Goal: Task Accomplishment & Management: Complete application form

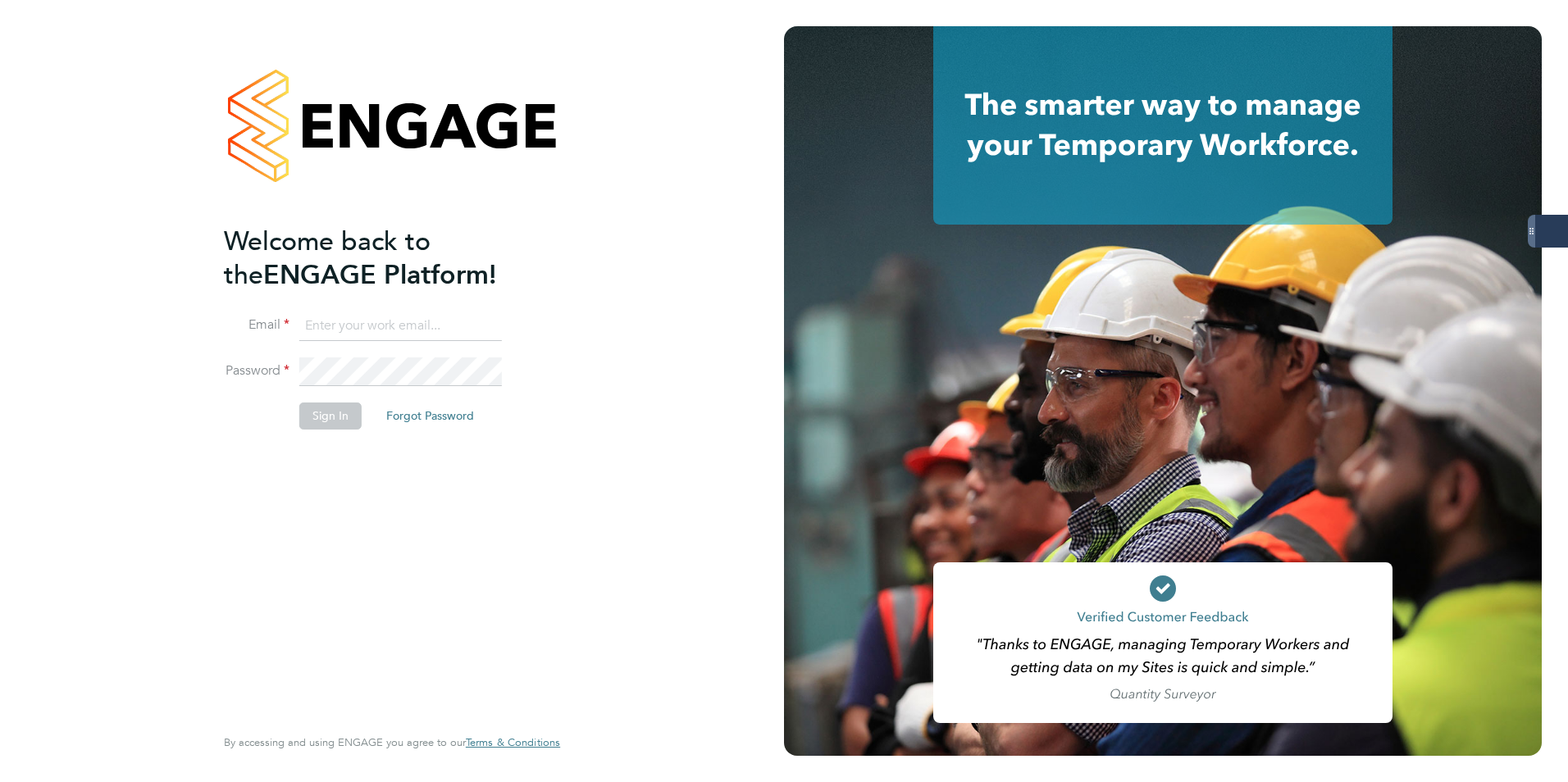
type input "oliver.parkinson@Servicecare.org.uk"
click at [341, 425] on button "Sign In" at bounding box center [330, 415] width 62 height 26
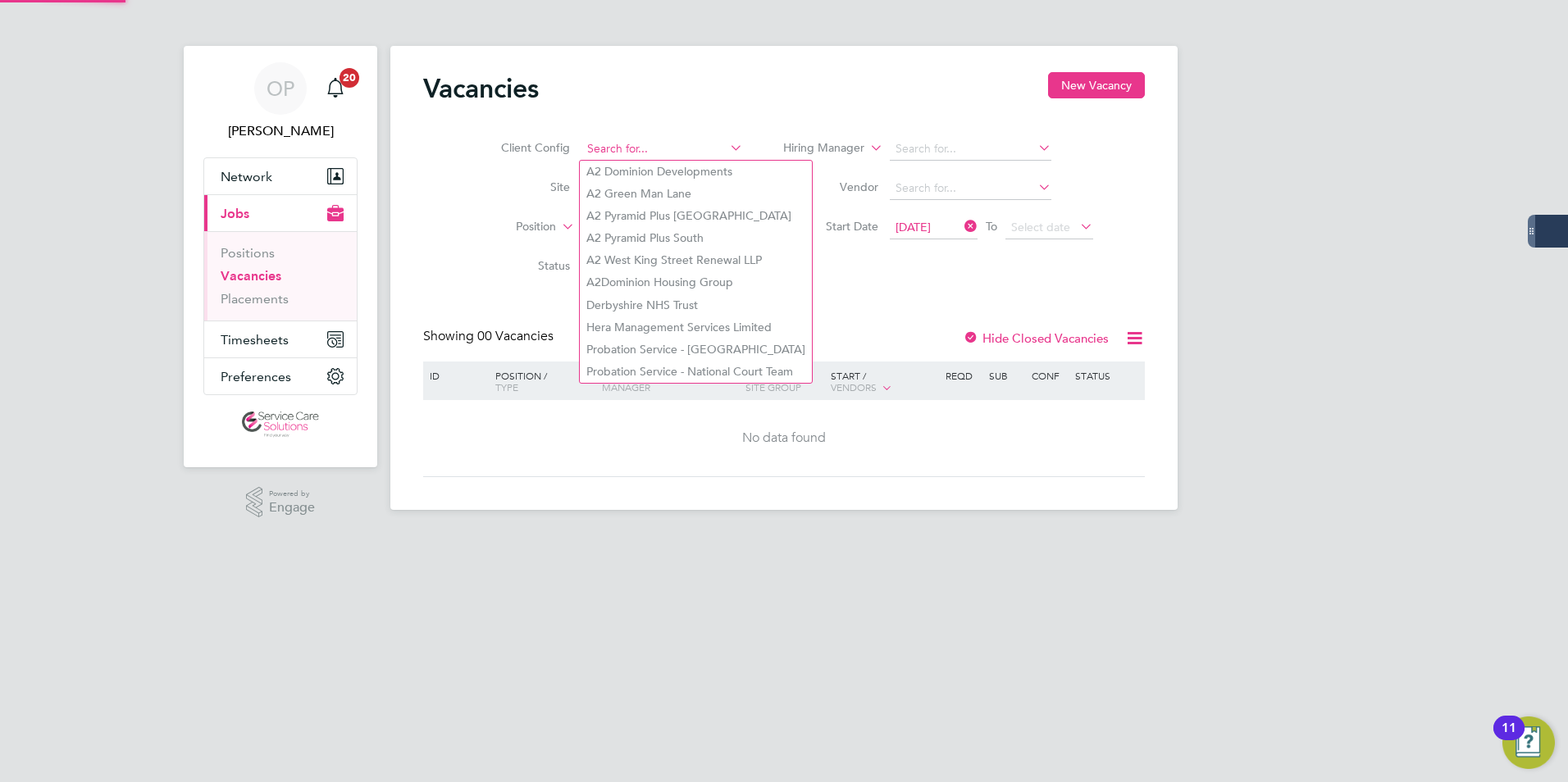
click at [646, 155] on input at bounding box center [663, 149] width 162 height 23
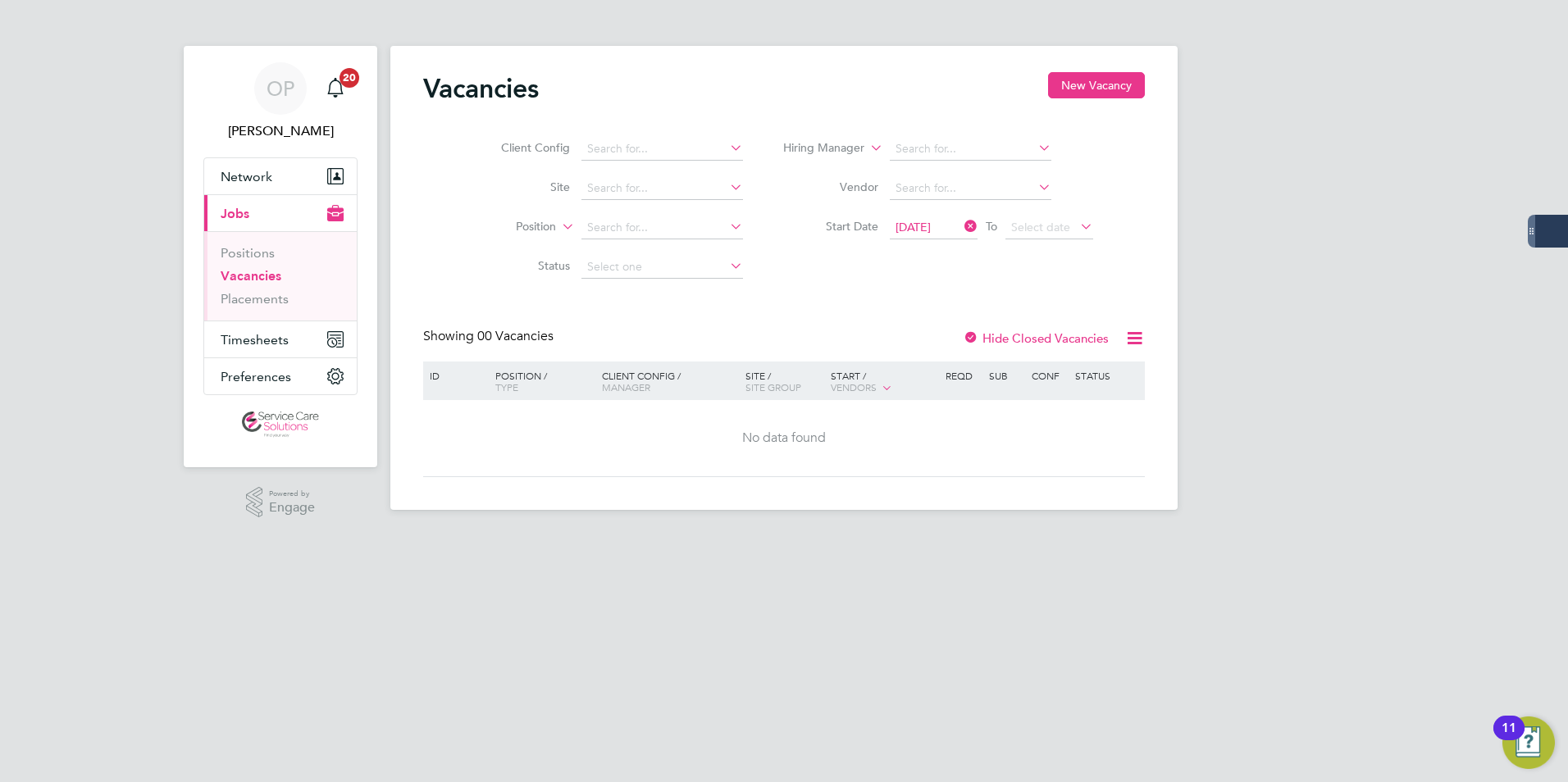
click at [718, 109] on div "Vacancies New Vacancy" at bounding box center [784, 96] width 722 height 49
click at [961, 228] on icon at bounding box center [961, 226] width 0 height 23
click at [261, 355] on button "Timesheets" at bounding box center [280, 339] width 153 height 36
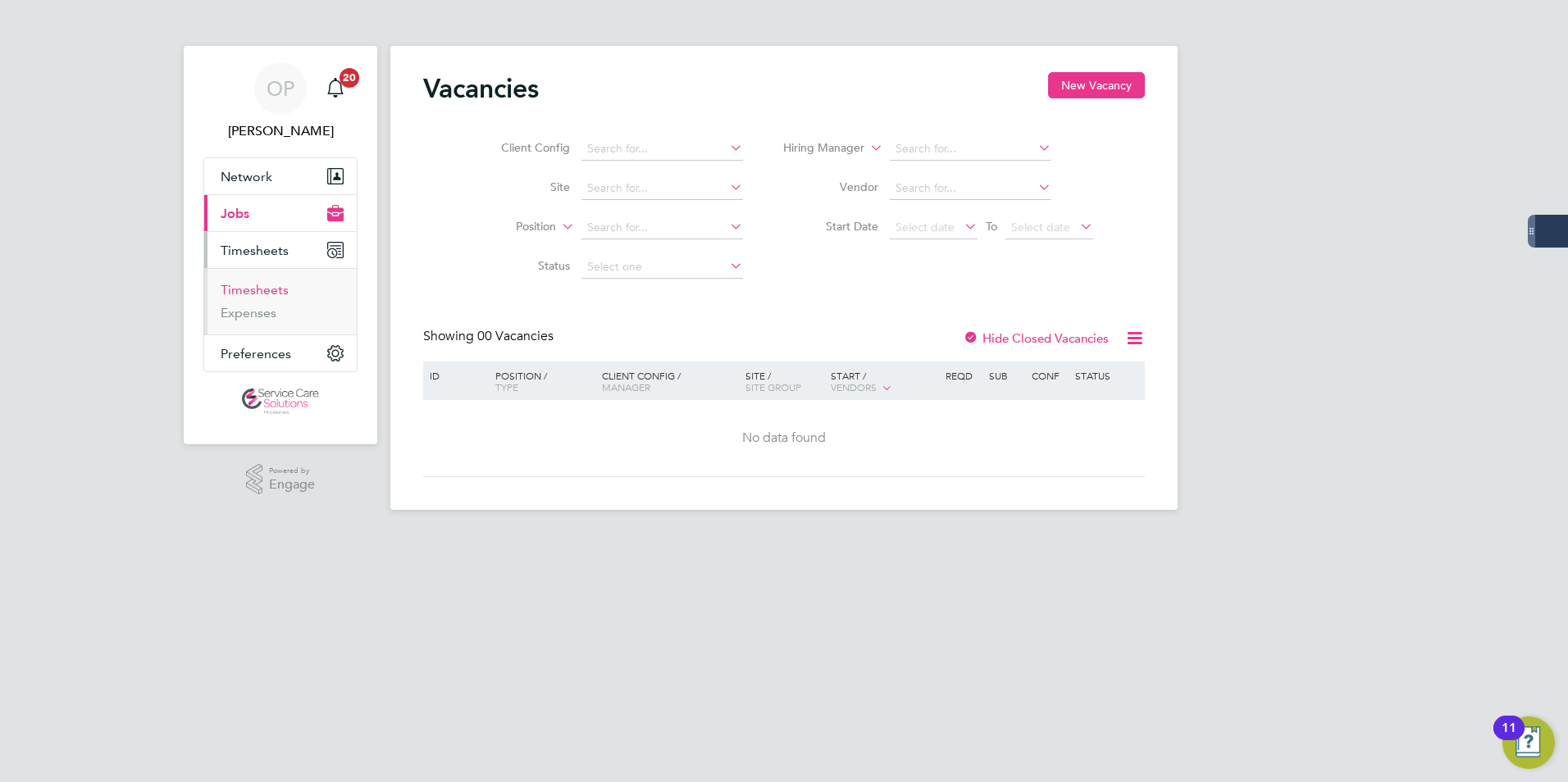
click at [270, 295] on link "Timesheets" at bounding box center [255, 289] width 68 height 15
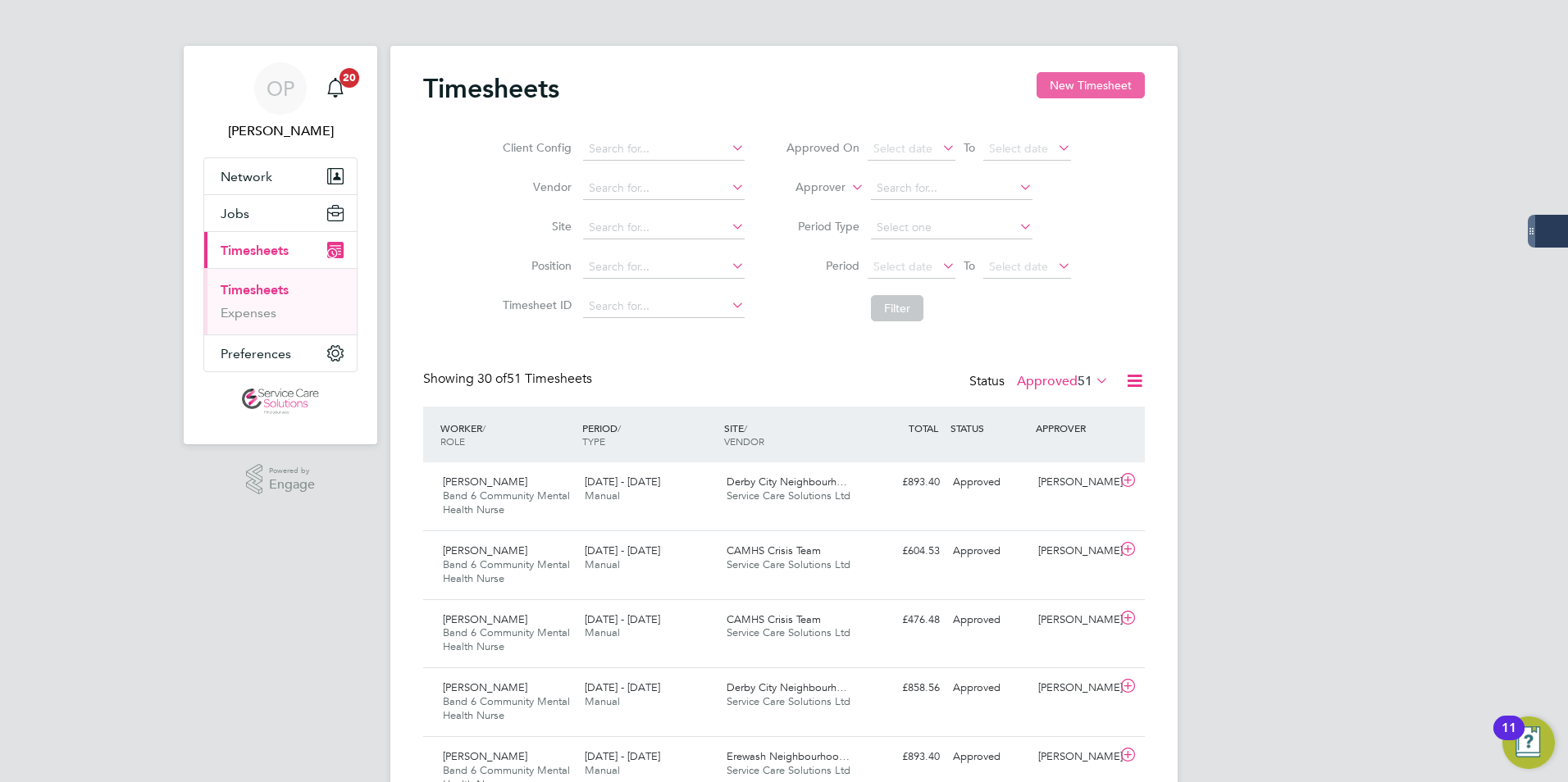
click at [1077, 95] on button "New Timesheet" at bounding box center [1090, 84] width 109 height 26
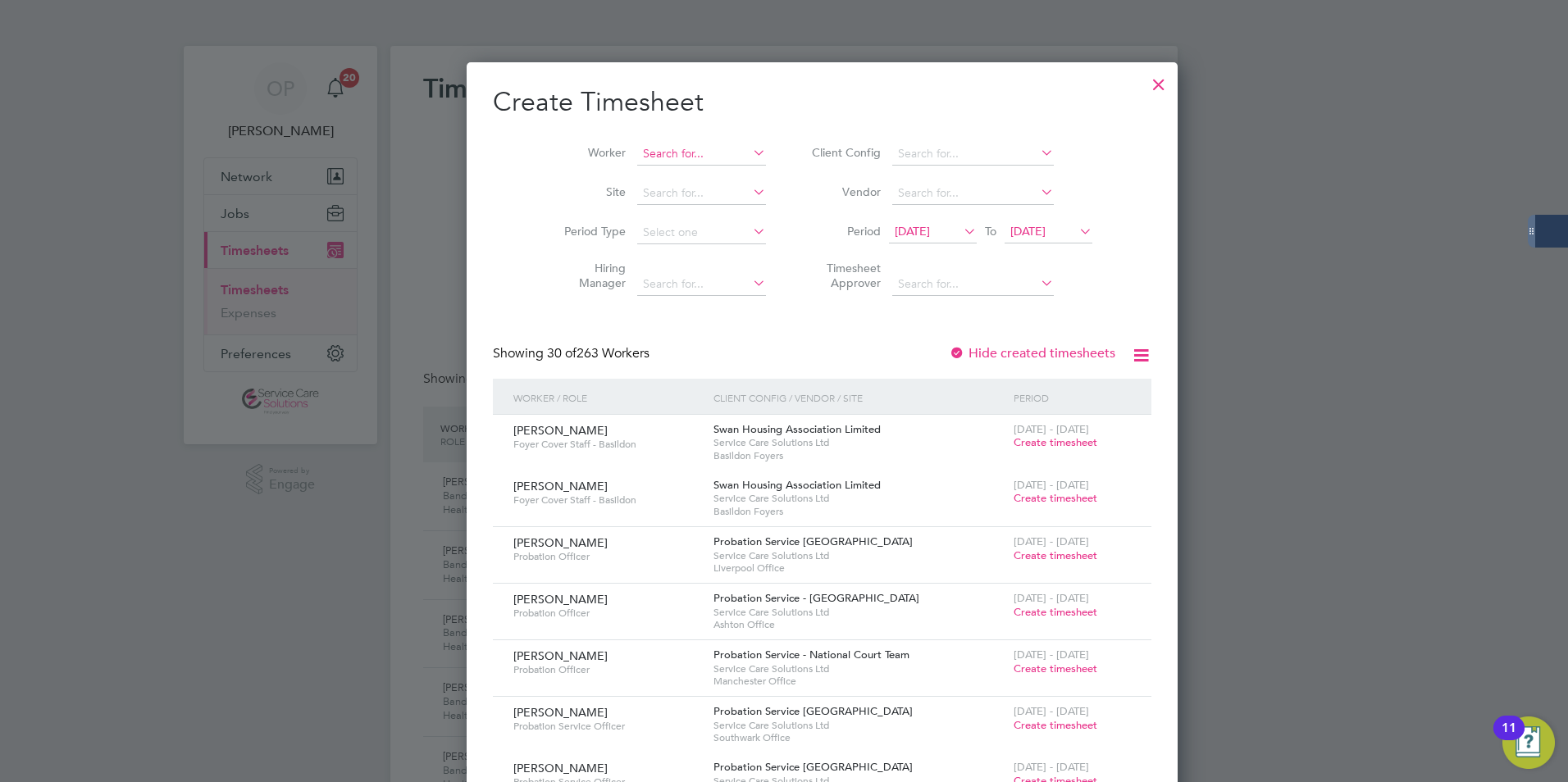
click at [654, 162] on input at bounding box center [701, 154] width 128 height 23
click at [625, 183] on li "[PERSON_NAME]" at bounding box center [673, 176] width 150 height 22
type input "[PERSON_NAME]"
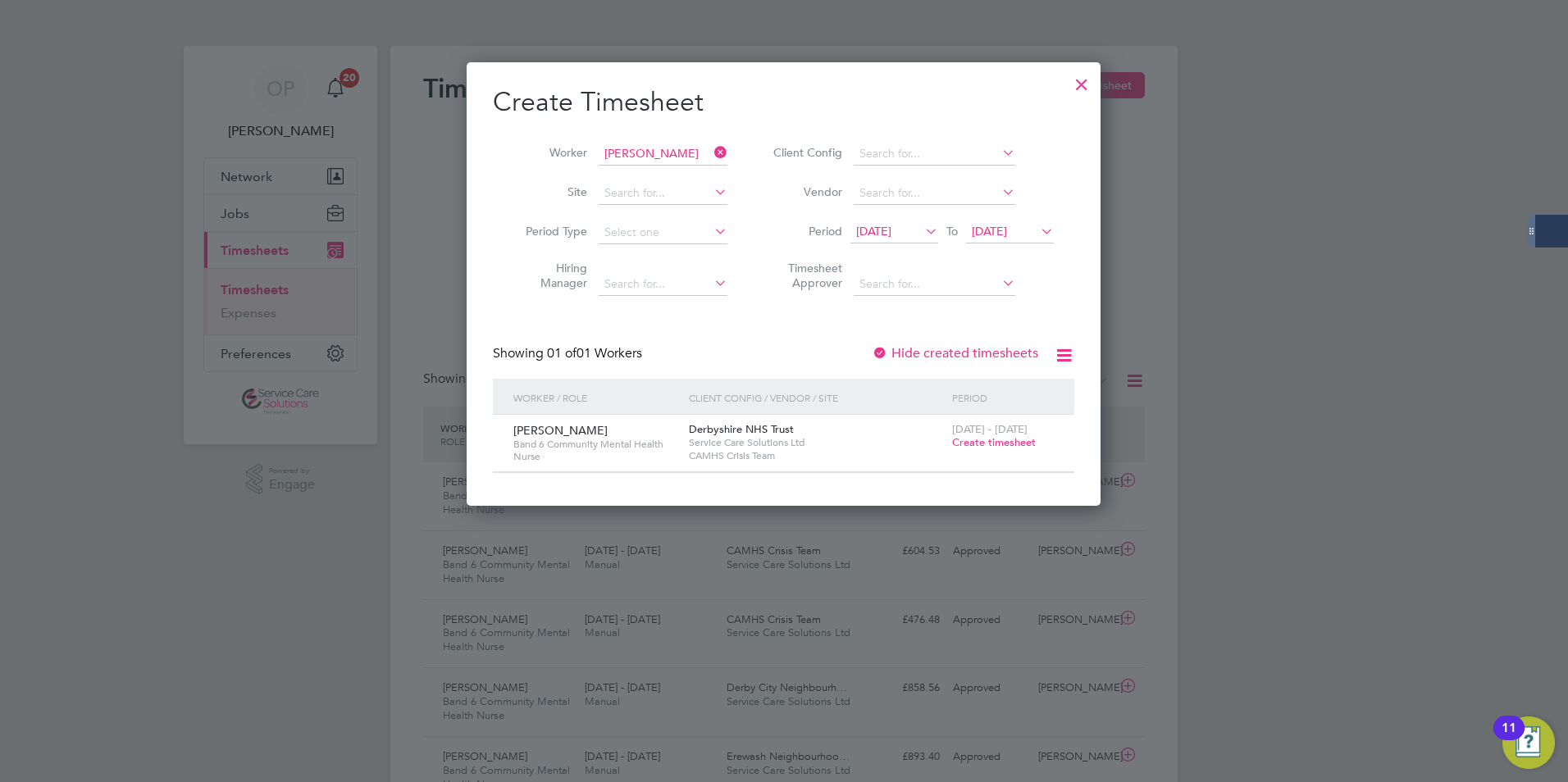
click at [970, 444] on span "Create timesheet" at bounding box center [993, 443] width 84 height 14
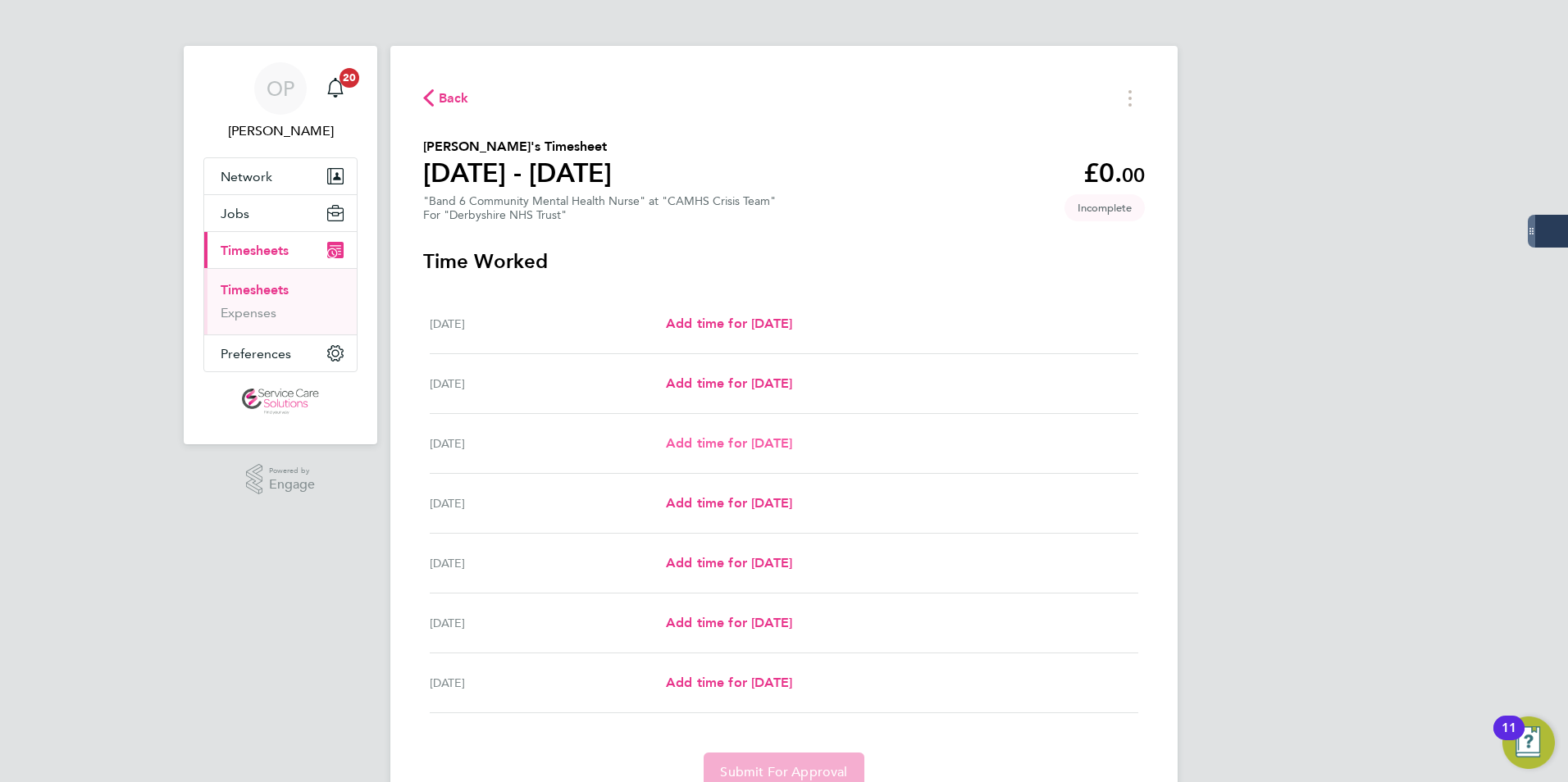
click at [707, 440] on span "Add time for [DATE]" at bounding box center [729, 443] width 127 height 15
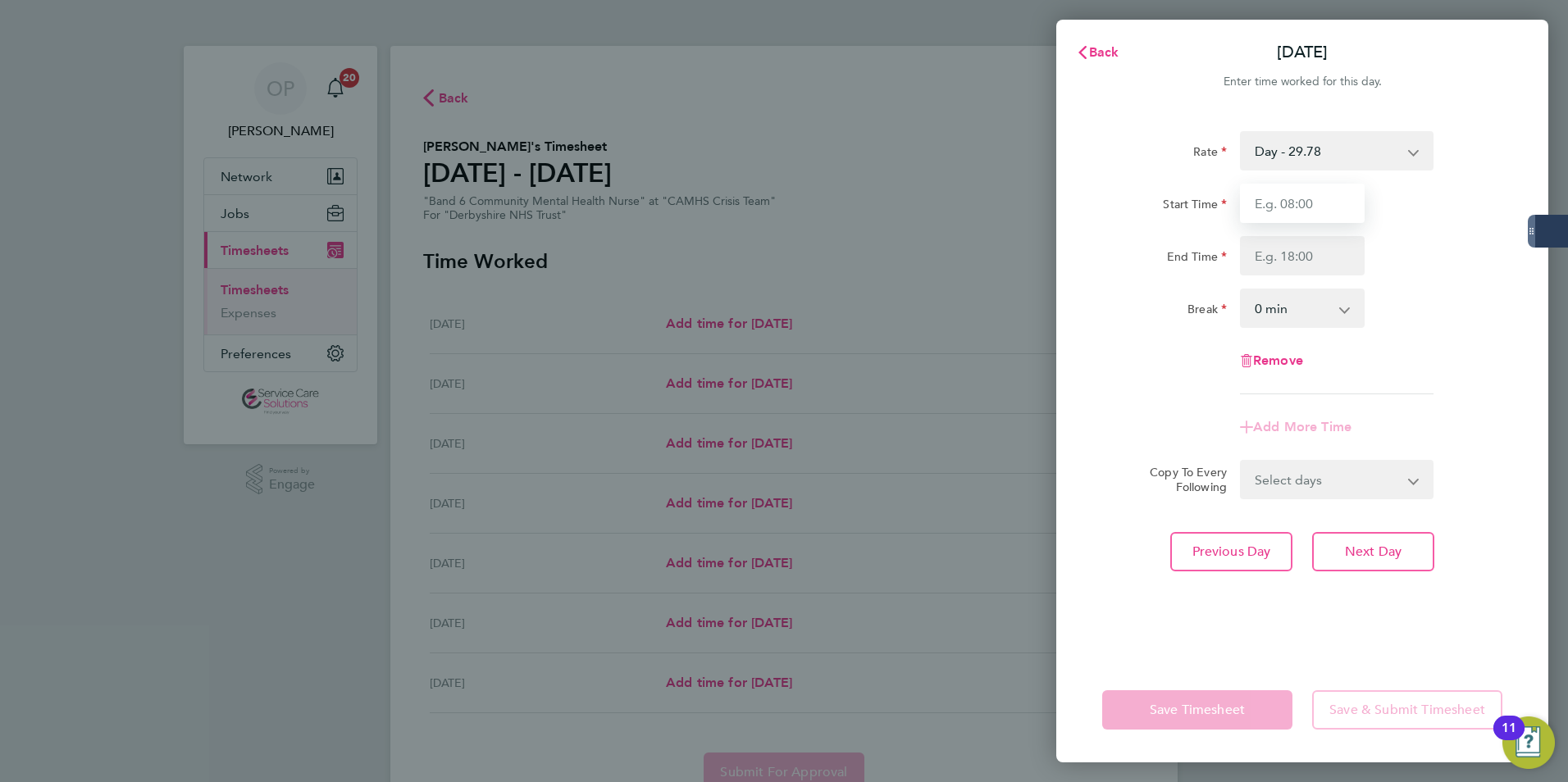
click at [1331, 212] on input "Start Time" at bounding box center [1302, 204] width 125 height 40
type input "08:00"
type input "17:00"
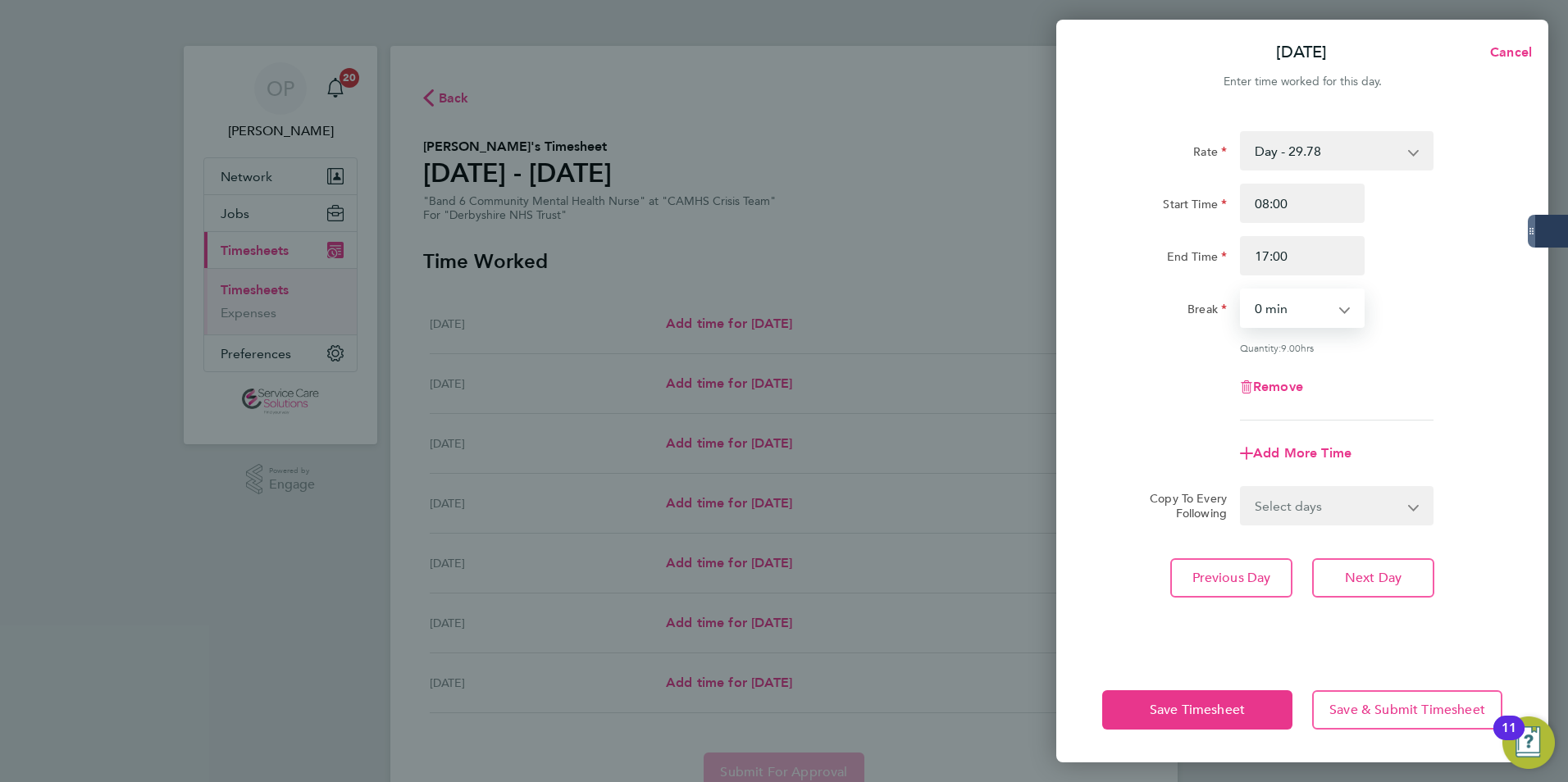
click at [1329, 328] on div "Rate Day - 29.78 [DATE]/Bank Holiday - 47.65 Night/[DATE] - 38.71 Start Time 08…" at bounding box center [1302, 276] width 401 height 289
click at [1330, 322] on select "0 min 15 min 30 min 45 min 60 min 75 min 90 min" at bounding box center [1292, 308] width 101 height 36
select select "30"
click at [1242, 290] on select "0 min 15 min 30 min 45 min 60 min 75 min 90 min" at bounding box center [1292, 308] width 101 height 36
click at [1334, 583] on button "Next Day" at bounding box center [1373, 578] width 122 height 40
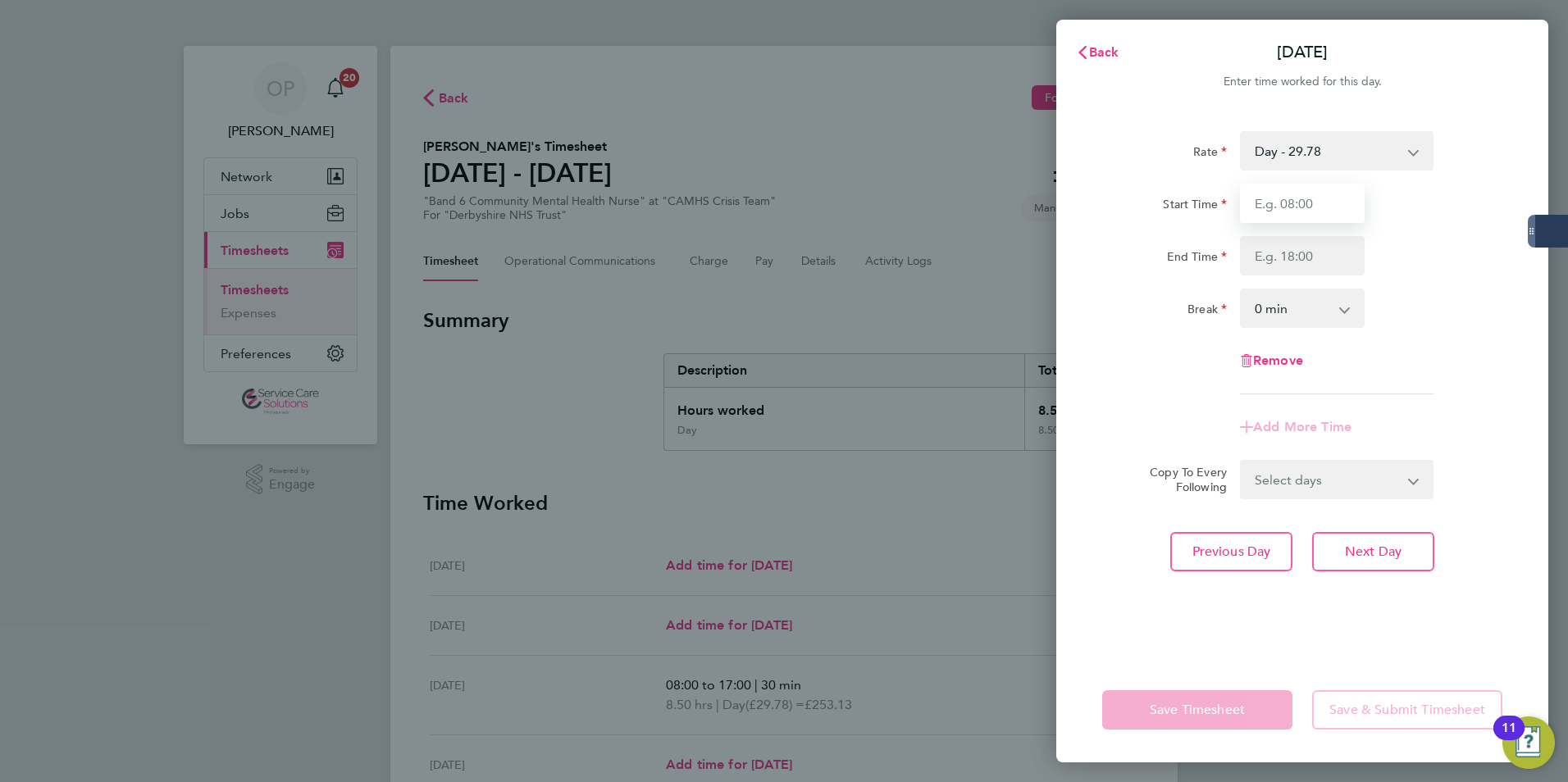
click at [1351, 206] on input "Start Time" at bounding box center [1302, 204] width 125 height 40
type input "09:30"
type input "16:30"
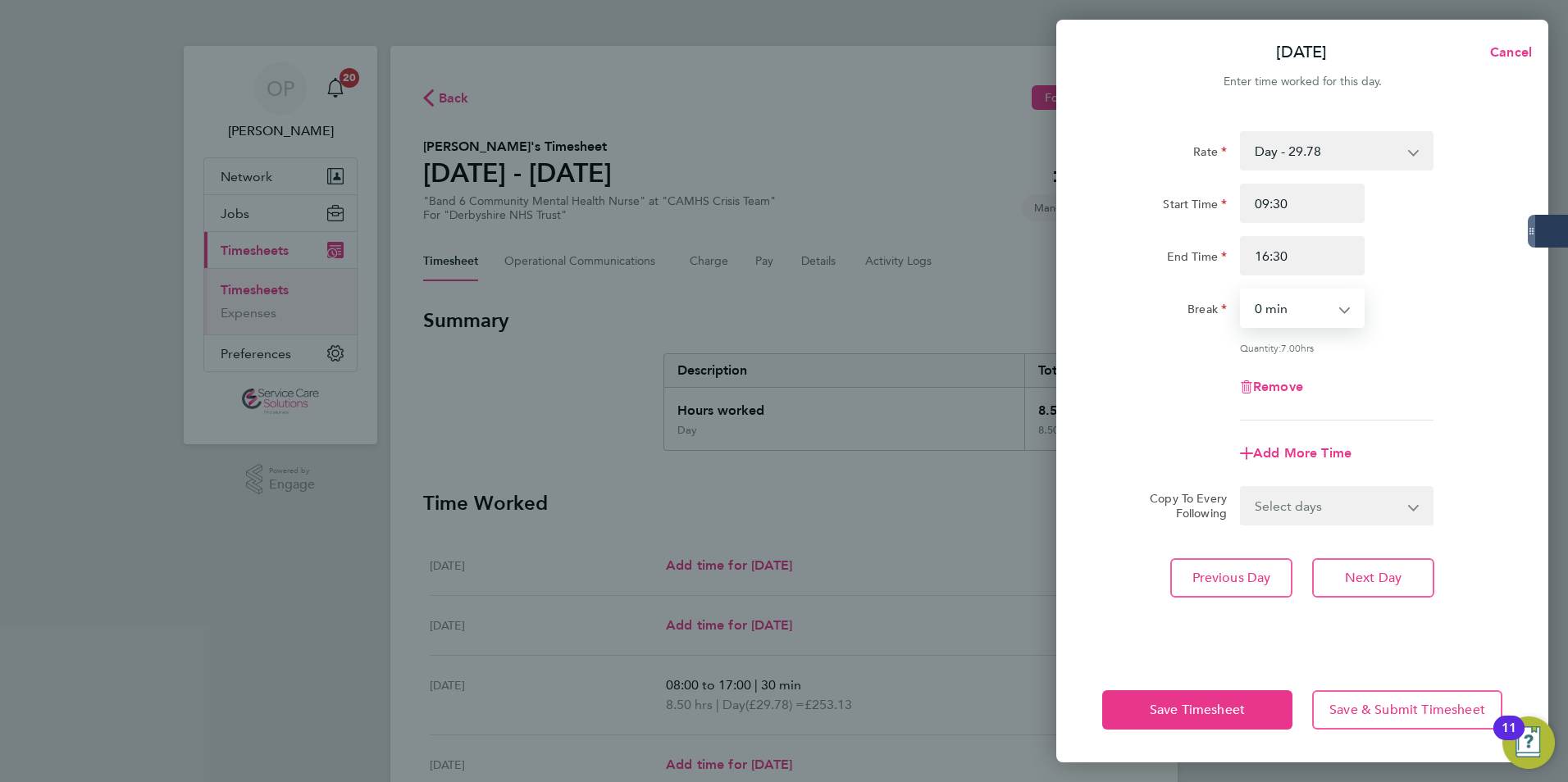
click at [1354, 315] on app-icon-cross-button at bounding box center [1353, 308] width 20 height 36
click at [1352, 314] on app-icon-cross-button at bounding box center [1353, 308] width 20 height 36
click at [1344, 306] on app-icon-cross-button at bounding box center [1353, 308] width 20 height 36
click at [1343, 312] on app-icon-cross-button at bounding box center [1353, 308] width 20 height 36
click at [1349, 314] on app-icon-cross-button at bounding box center [1353, 308] width 20 height 36
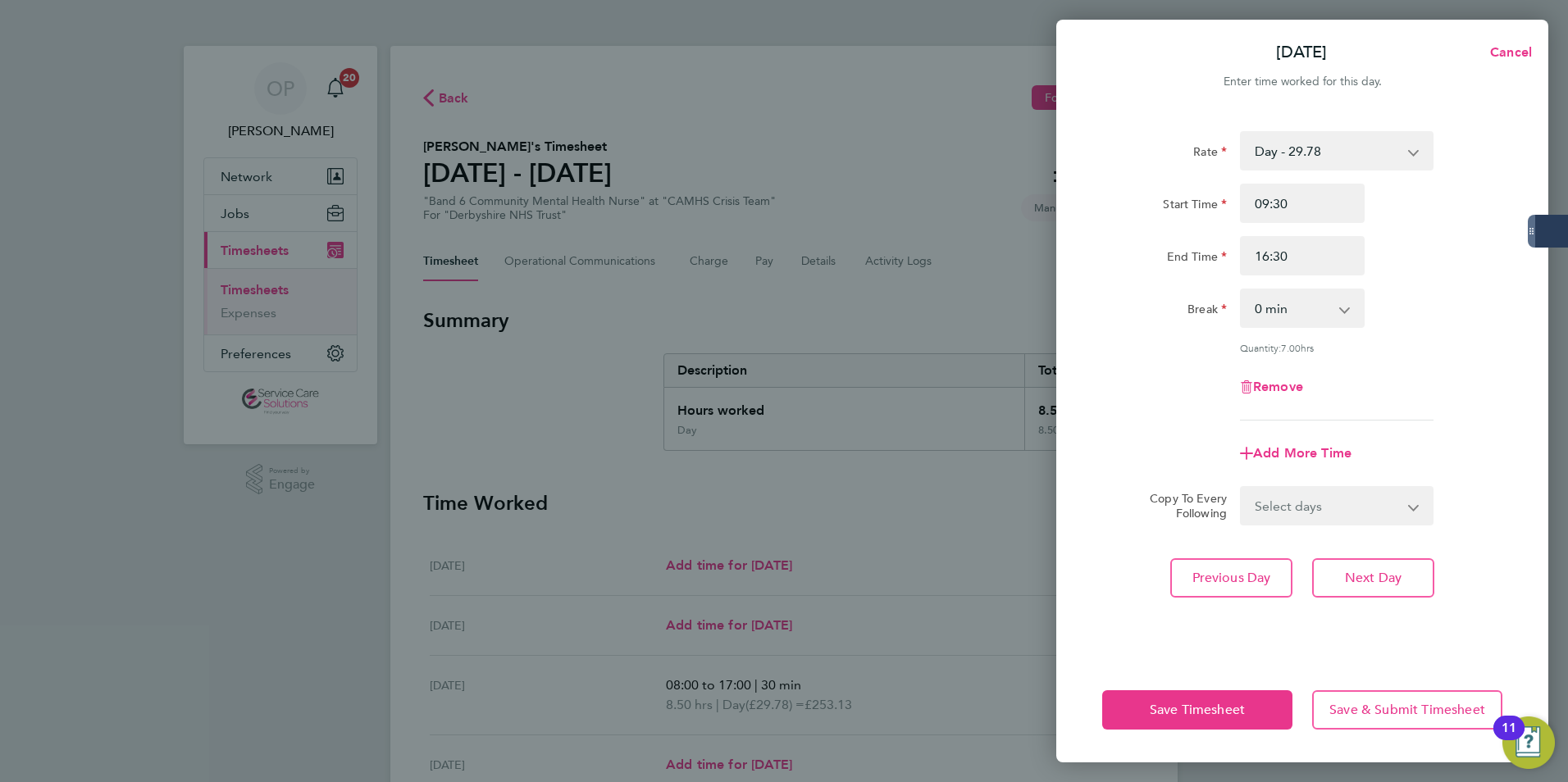
click at [1365, 368] on div "Rate Day - 29.78 [DATE]/Bank Holiday - 47.65 Night/[DATE] - 38.71 Start Time 09…" at bounding box center [1302, 276] width 401 height 289
click at [1348, 312] on app-icon-cross-button at bounding box center [1353, 308] width 20 height 36
click at [1345, 308] on app-icon-cross-button at bounding box center [1353, 308] width 20 height 36
click at [1330, 308] on select "0 min 15 min 30 min 45 min 60 min 75 min 90 min" at bounding box center [1292, 308] width 101 height 36
select select "30"
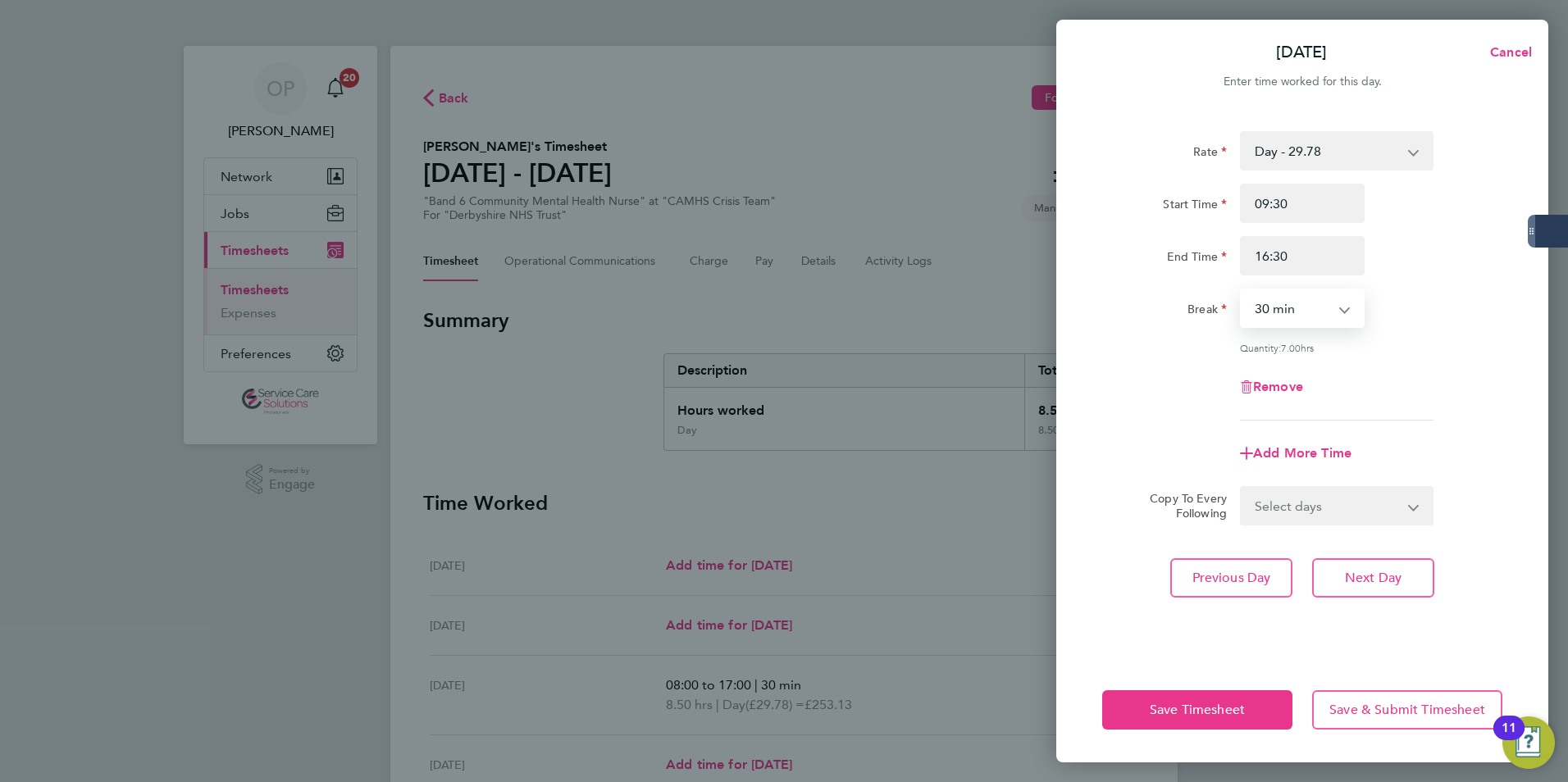
click at [1242, 290] on select "0 min 15 min 30 min 45 min 60 min 75 min 90 min" at bounding box center [1292, 308] width 101 height 36
click at [1340, 588] on button "Next Day" at bounding box center [1373, 578] width 122 height 40
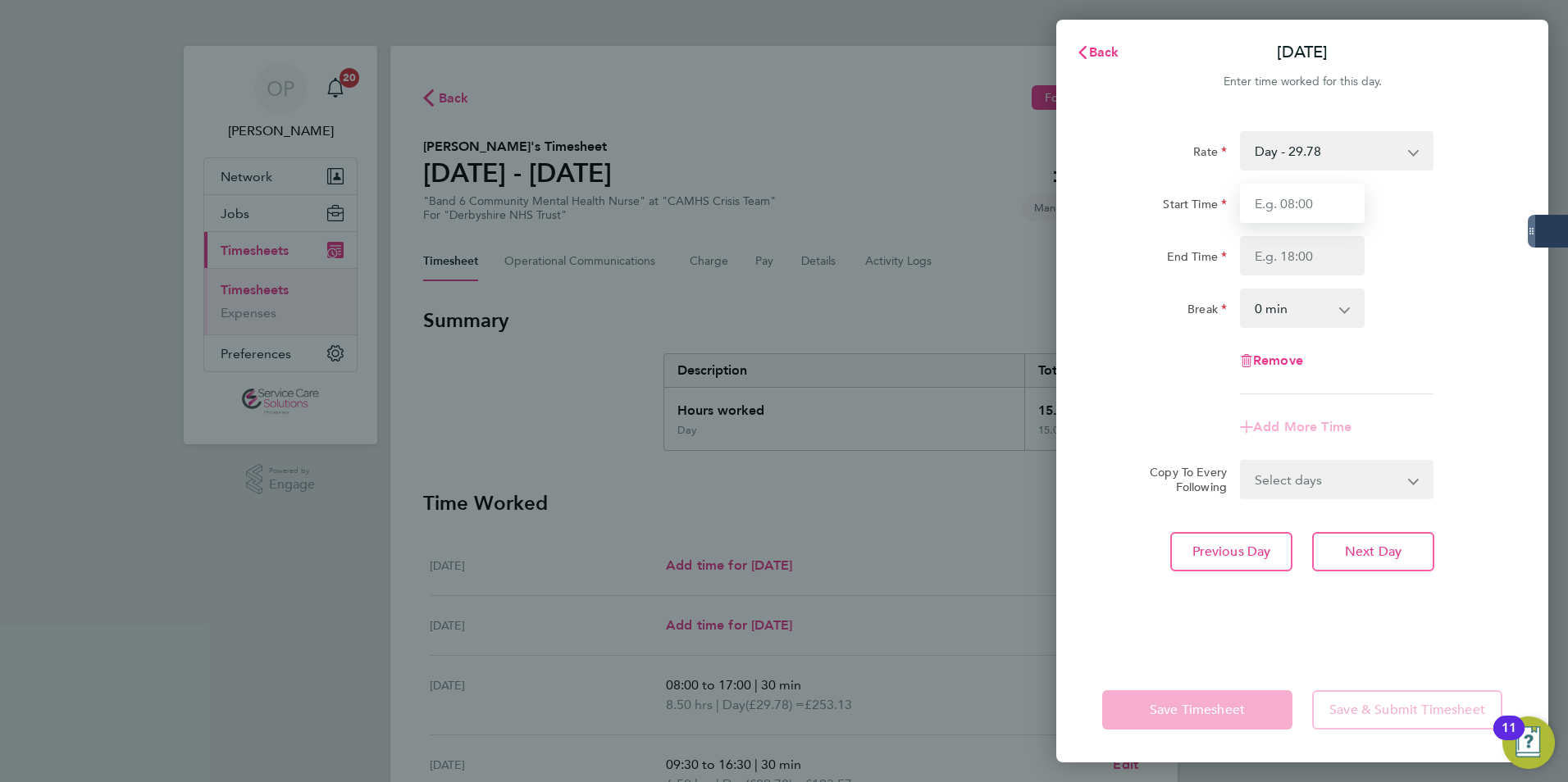
click at [1300, 194] on input "Start Time" at bounding box center [1302, 204] width 125 height 40
type input "14:00"
type input "20:00"
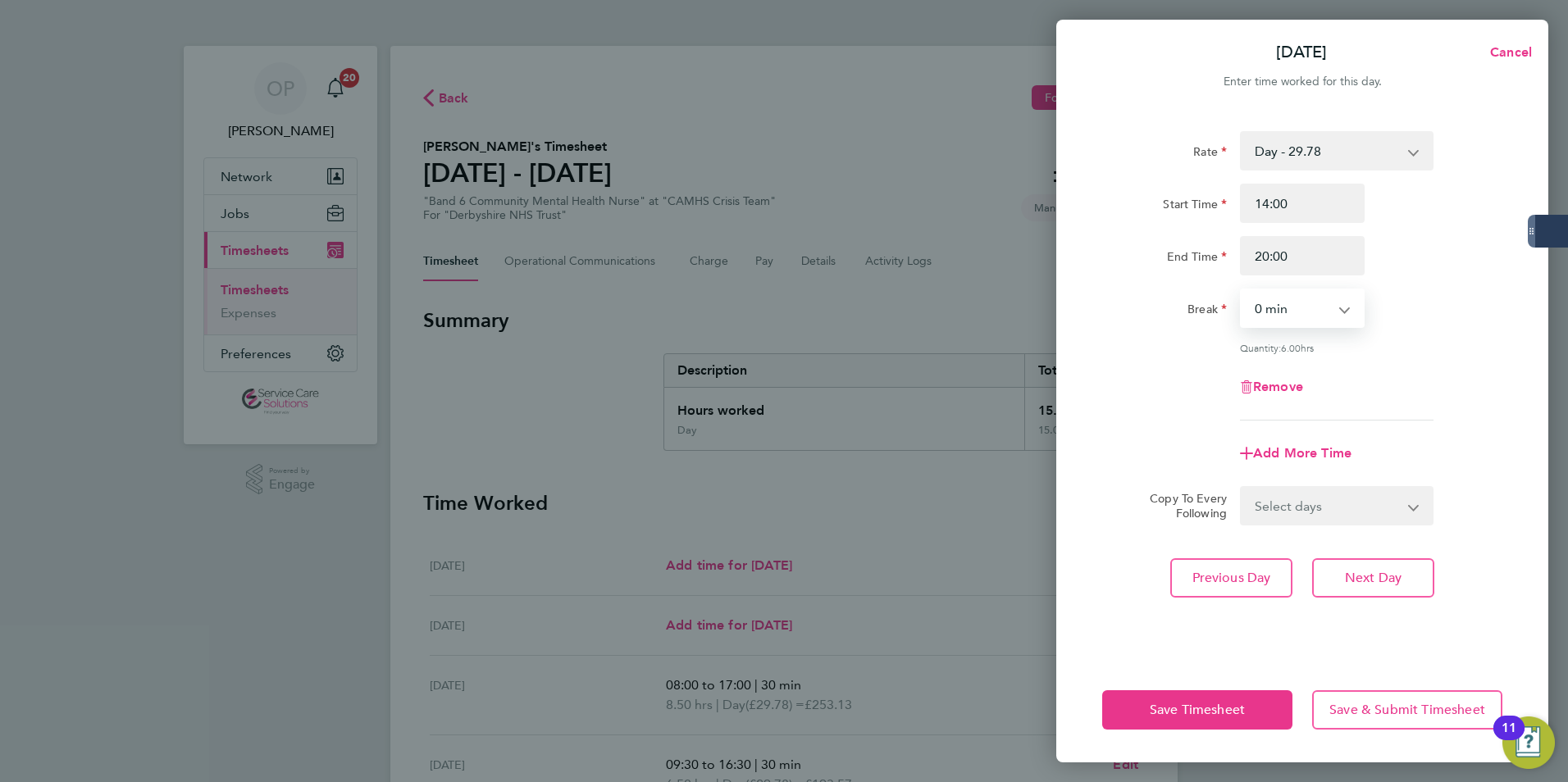
click at [1332, 307] on select "0 min 15 min 30 min 45 min 60 min 75 min 90 min" at bounding box center [1292, 308] width 101 height 36
select select "30"
click at [1242, 290] on select "0 min 15 min 30 min 45 min 60 min 75 min 90 min" at bounding box center [1292, 308] width 101 height 36
click at [1296, 453] on span "Add More Time" at bounding box center [1303, 453] width 99 height 15
select select "null"
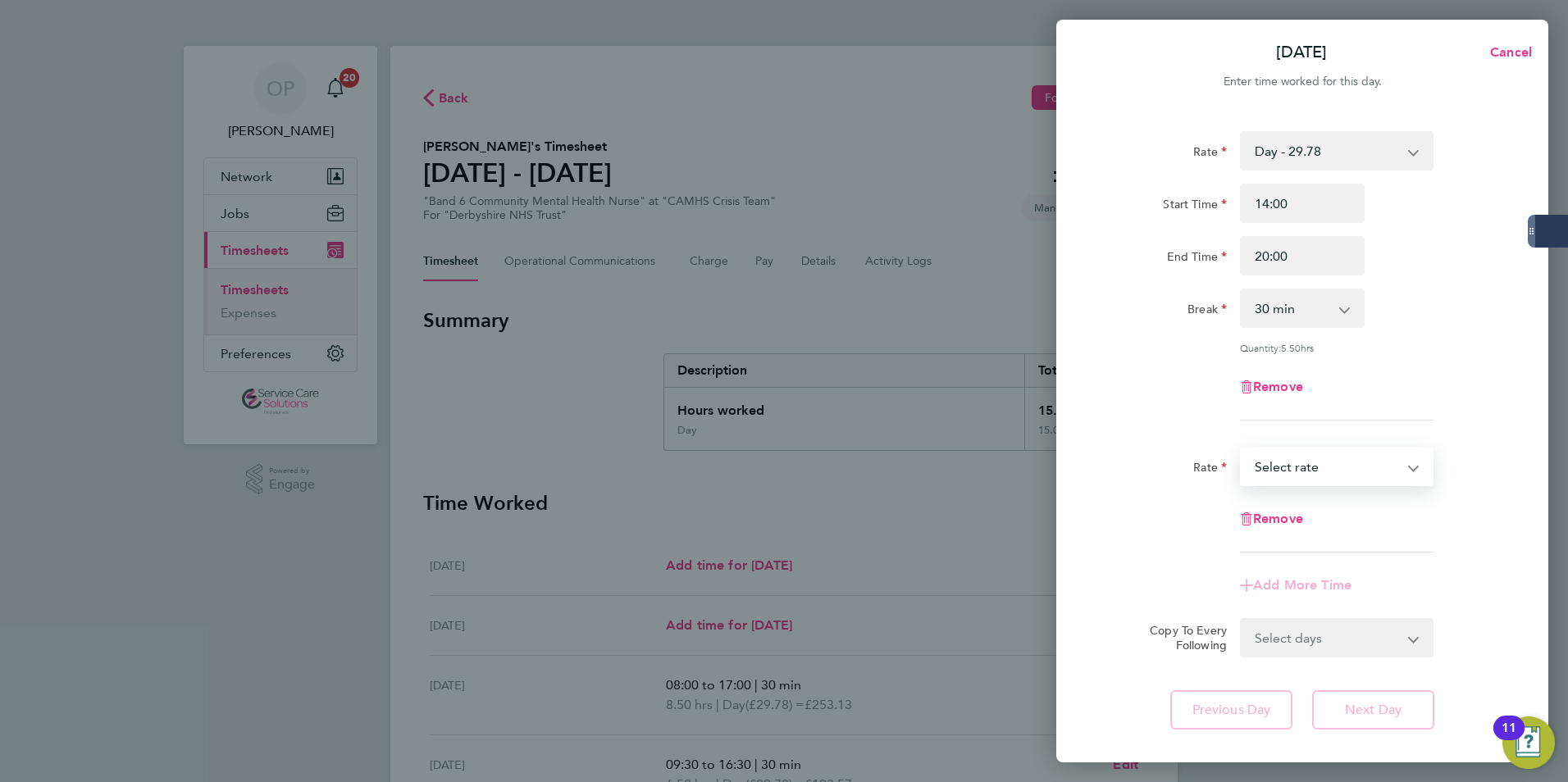
click at [1311, 472] on select "Day - 29.78 [DATE]/Bank Holiday - 47.65 Night/[DATE] - 38.71 Select rate" at bounding box center [1327, 467] width 171 height 36
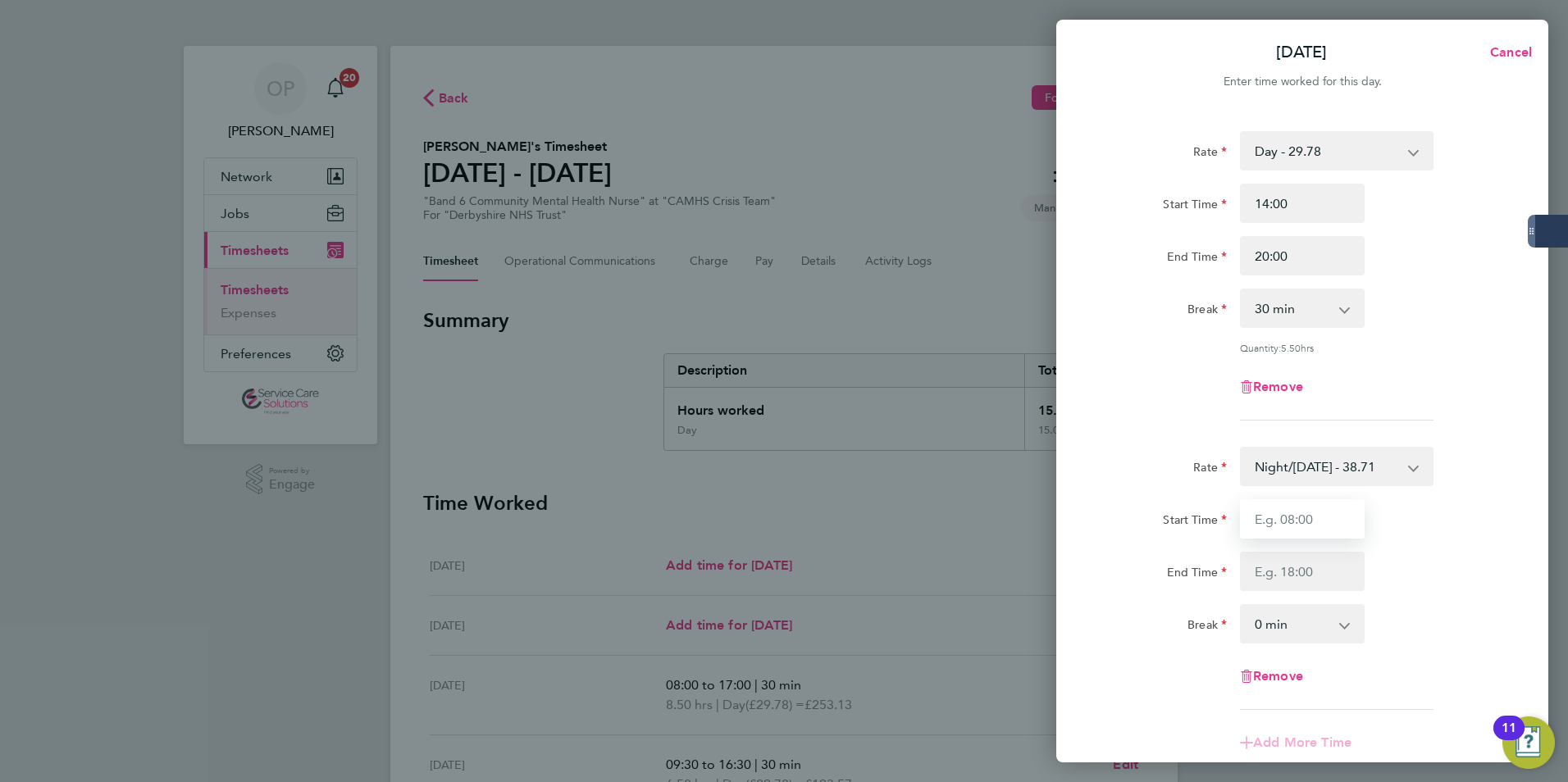
click at [1340, 523] on input "Start Time" at bounding box center [1302, 519] width 125 height 40
type input "20:00"
type input "23:00"
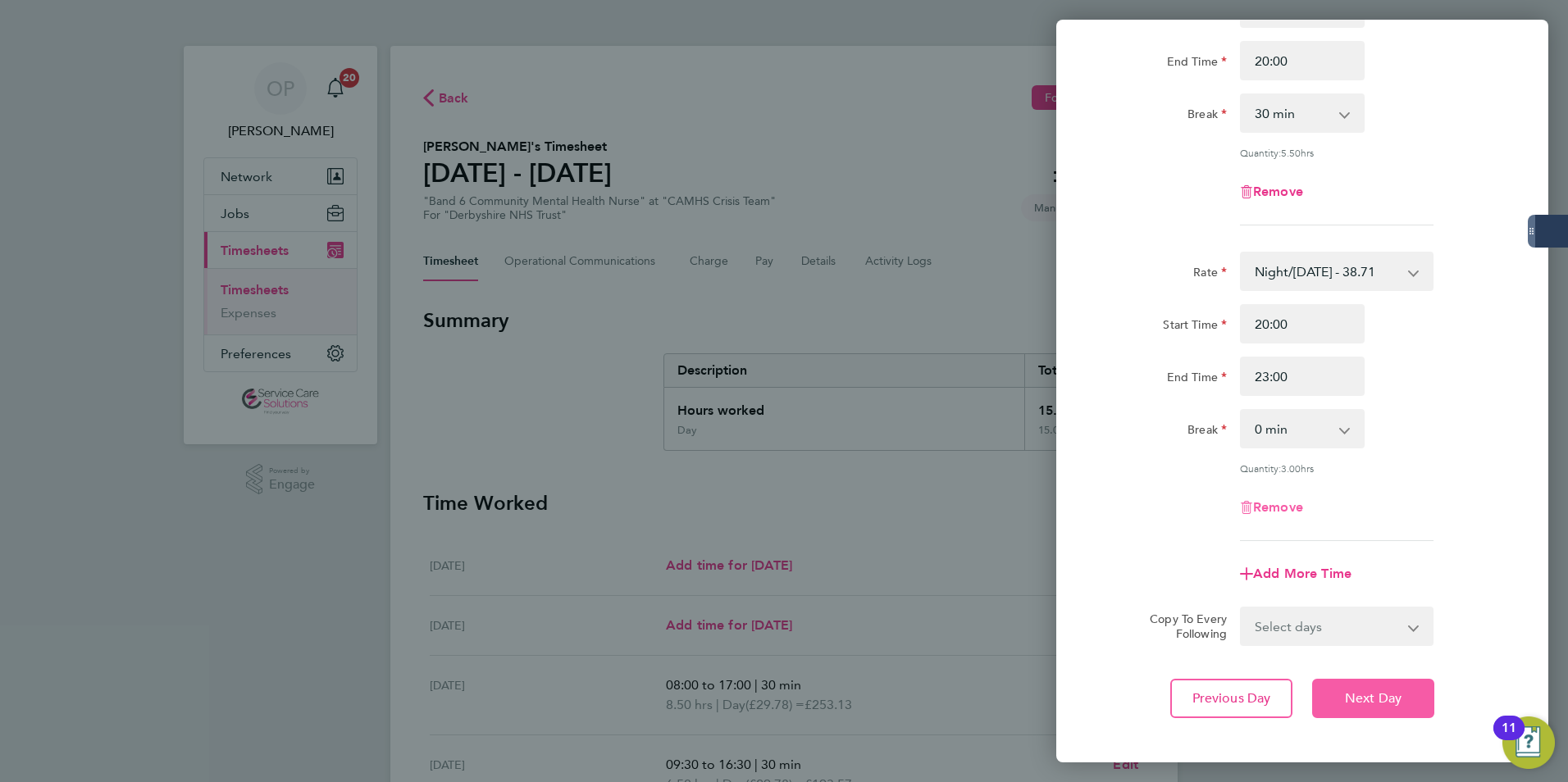
scroll to position [246, 0]
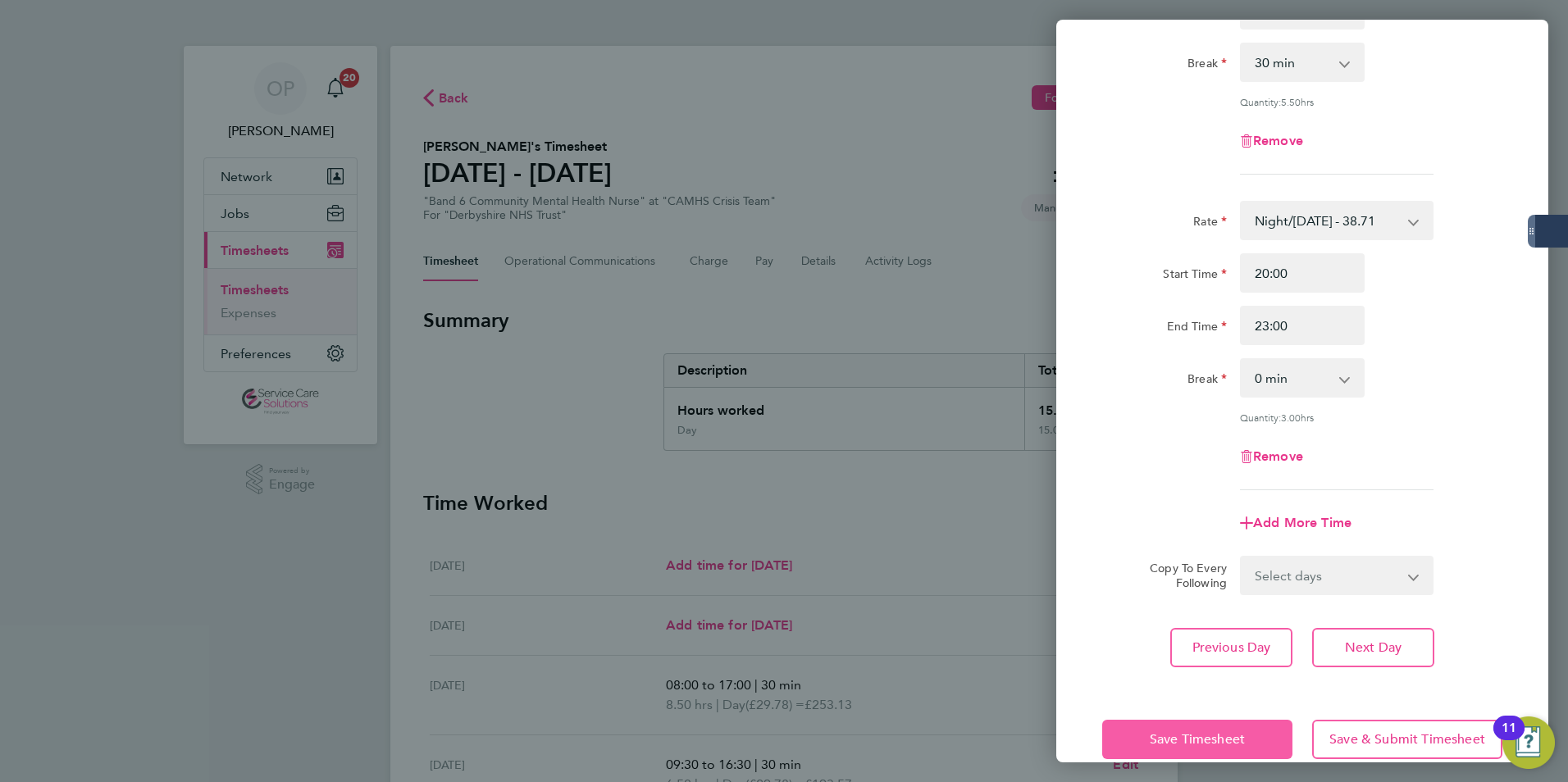
click at [1282, 734] on button "Save Timesheet" at bounding box center [1197, 740] width 190 height 40
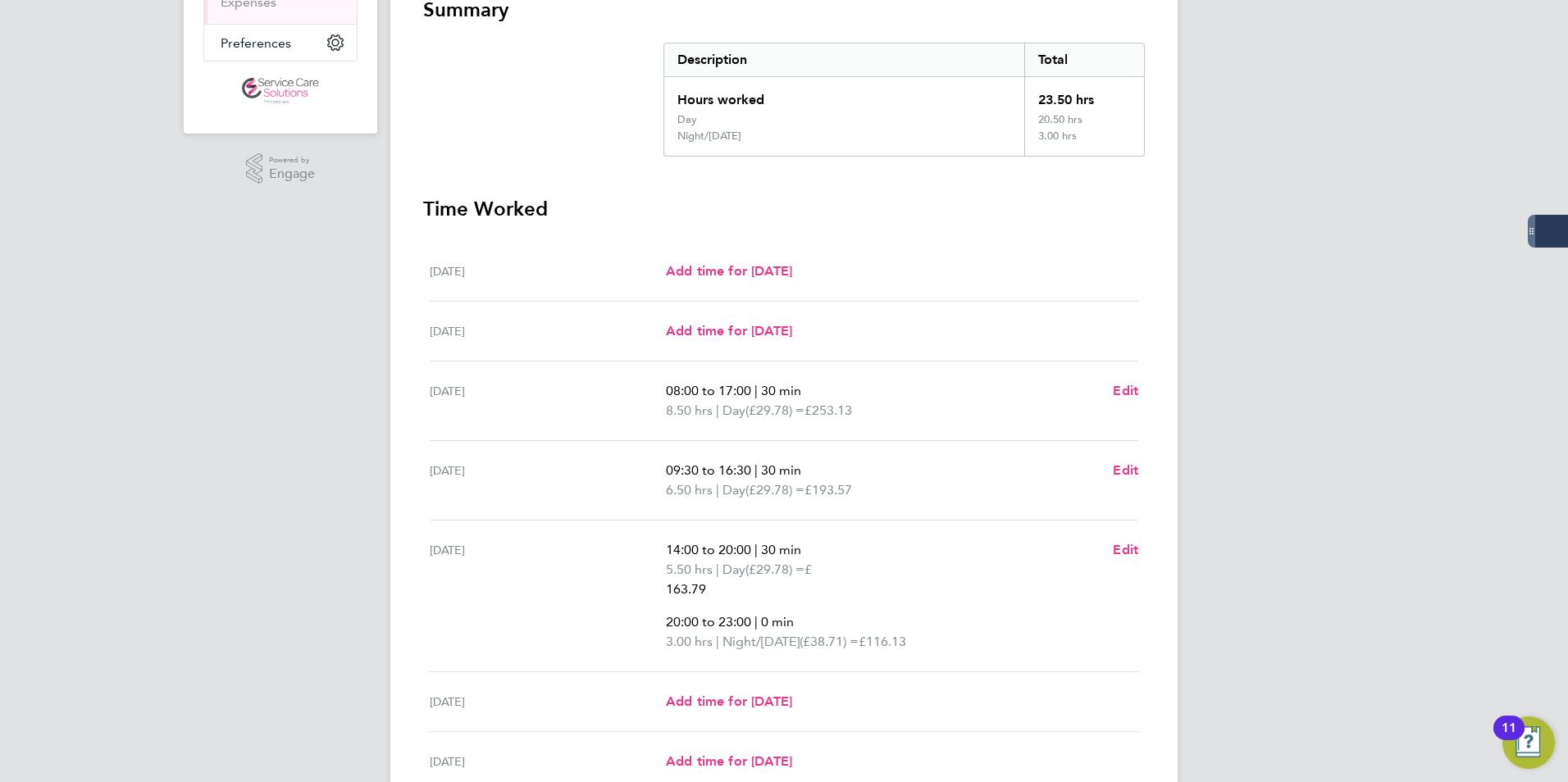
scroll to position [328, 0]
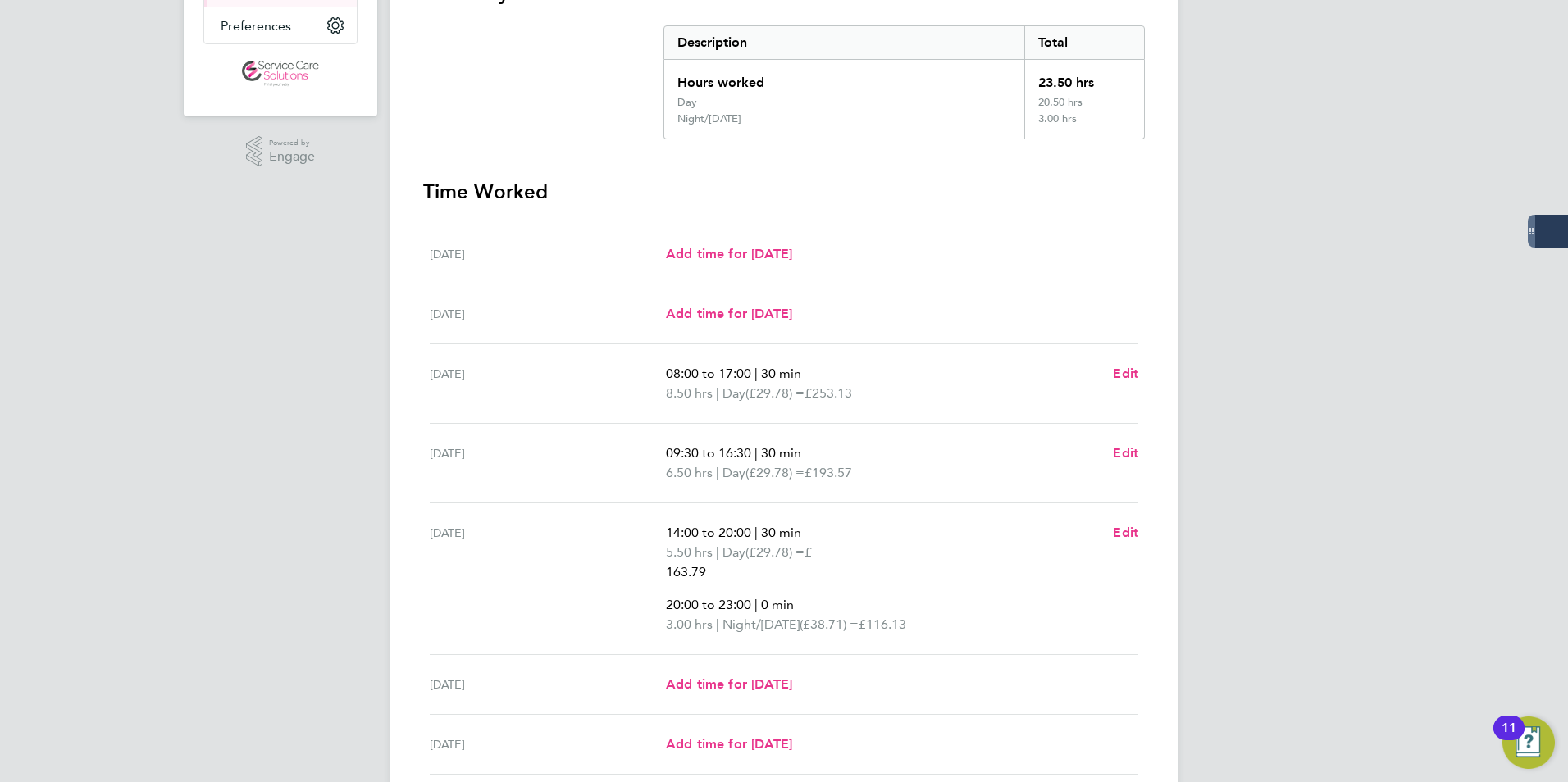
drag, startPoint x: 894, startPoint y: 134, endPoint x: 879, endPoint y: 136, distance: 15.1
click at [879, 136] on div "Night/[DATE]" at bounding box center [844, 125] width 360 height 26
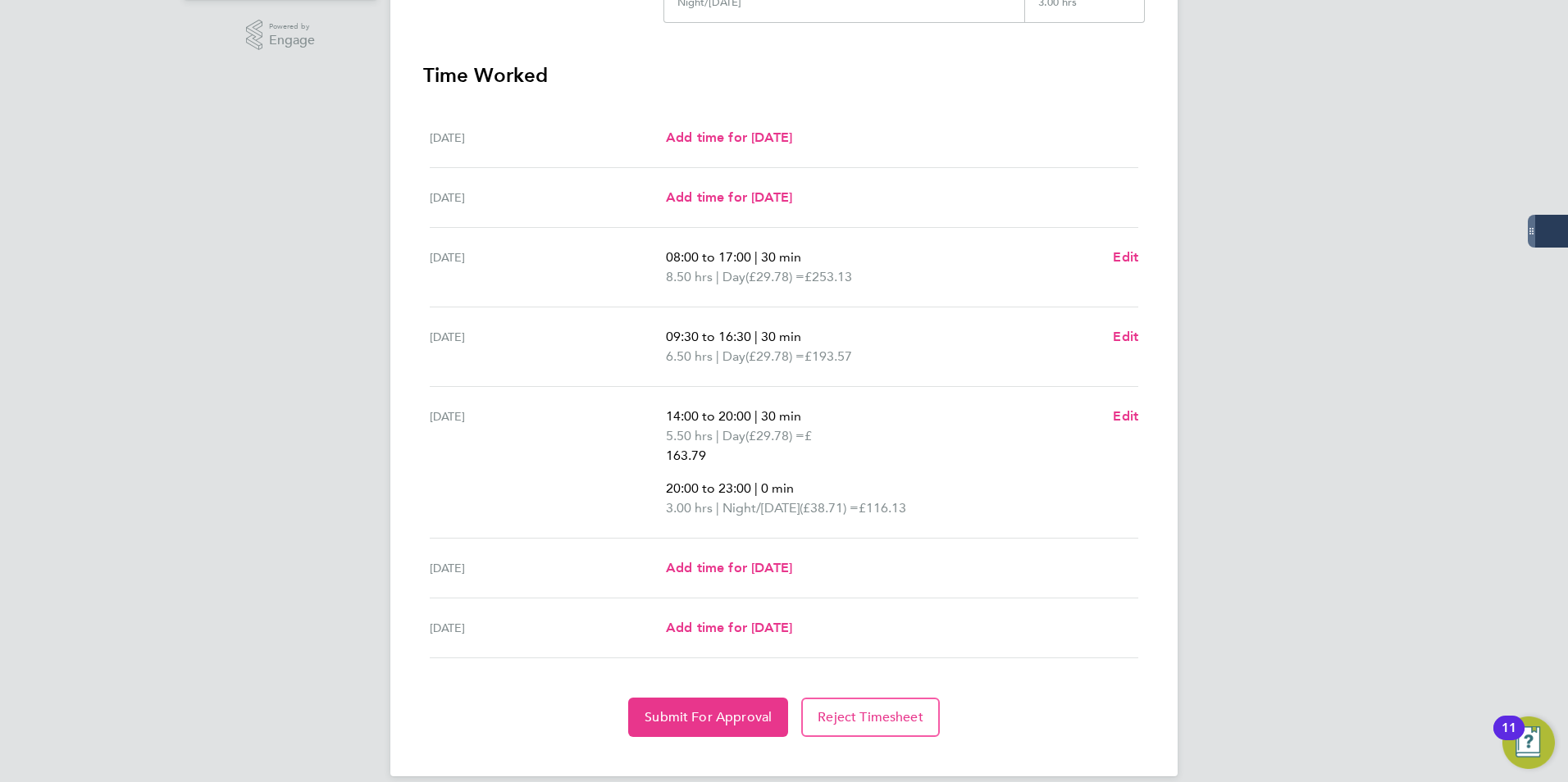
scroll to position [445, 0]
click at [746, 697] on button "Submit For Approval" at bounding box center [709, 716] width 160 height 40
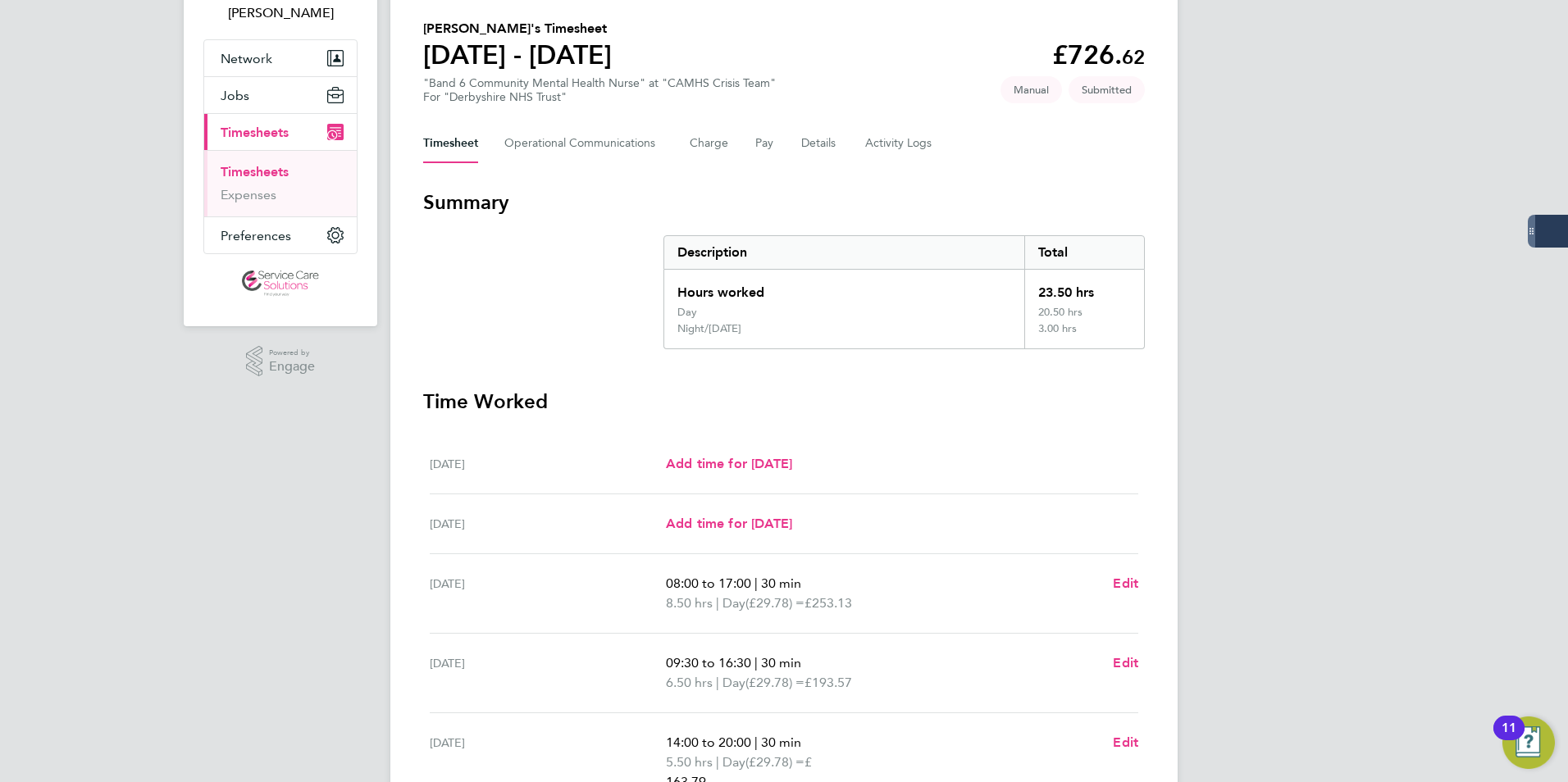
scroll to position [118, 0]
